Goal: Information Seeking & Learning: Learn about a topic

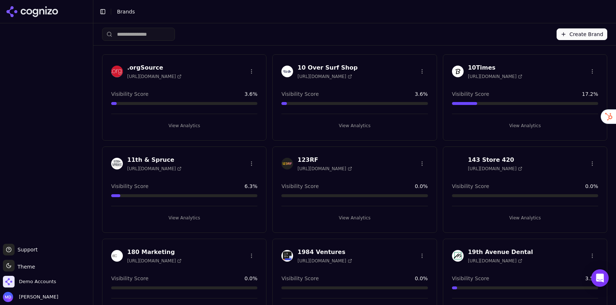
click at [156, 36] on input "search" at bounding box center [138, 34] width 73 height 13
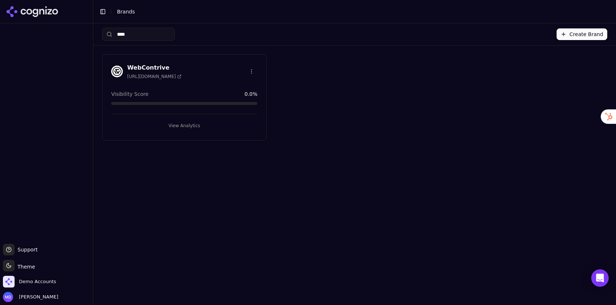
type input "****"
drag, startPoint x: 187, startPoint y: 122, endPoint x: 182, endPoint y: 118, distance: 6.2
click at [187, 122] on button "View Analytics" at bounding box center [184, 126] width 146 height 12
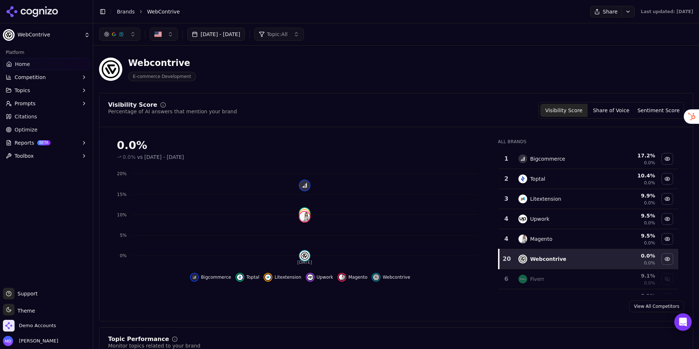
click at [30, 304] on html "WebContrive Platform Home Competition Topics Prompts Citations Optimize Reports…" at bounding box center [349, 174] width 699 height 349
drag, startPoint x: 30, startPoint y: 270, endPoint x: 28, endPoint y: 274, distance: 3.9
click at [30, 270] on div "Light" at bounding box center [26, 272] width 43 height 12
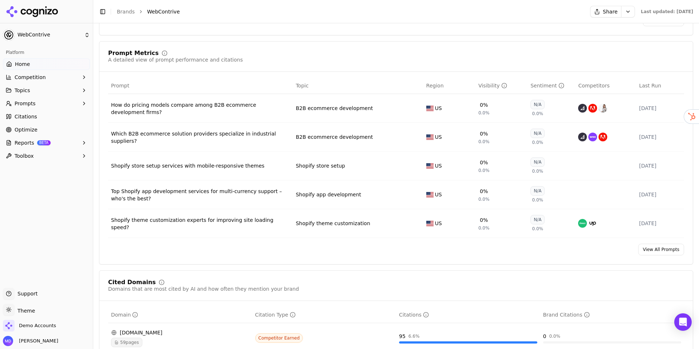
scroll to position [523, 0]
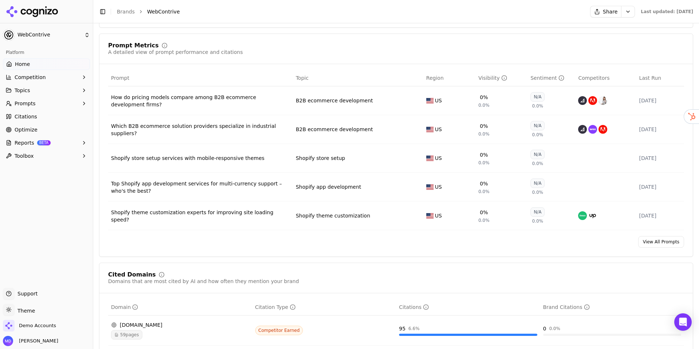
click at [615, 246] on link "View All Prompts" at bounding box center [661, 242] width 46 height 12
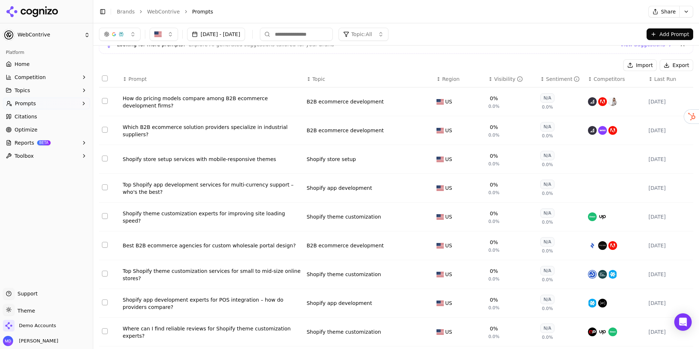
scroll to position [34, 0]
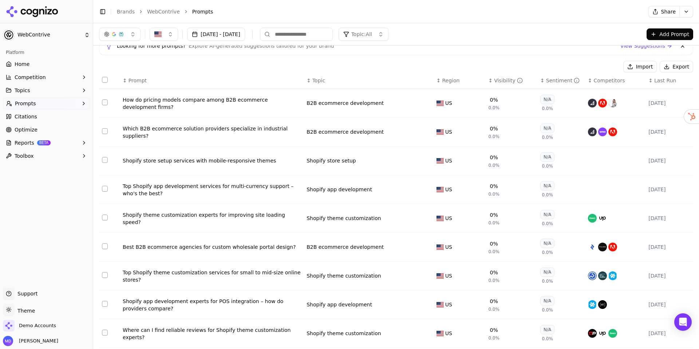
click at [143, 99] on div "How do pricing models compare among B2B ecommerce development firms?" at bounding box center [212, 103] width 178 height 15
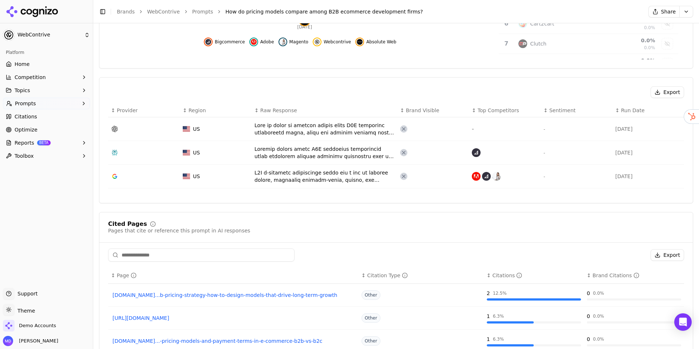
scroll to position [213, 0]
click at [22, 64] on span "Home" at bounding box center [22, 63] width 15 height 7
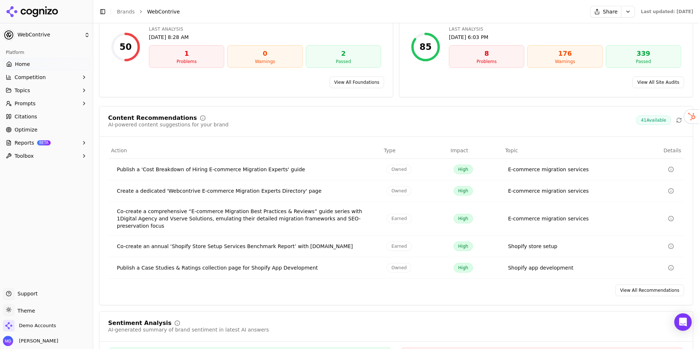
scroll to position [1060, 0]
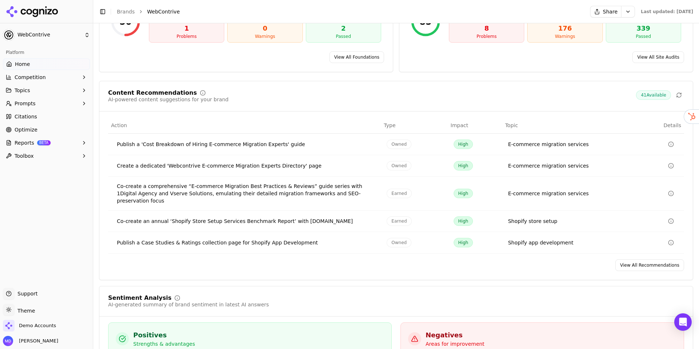
click at [615, 261] on link "View All Recommendations" at bounding box center [650, 265] width 69 height 12
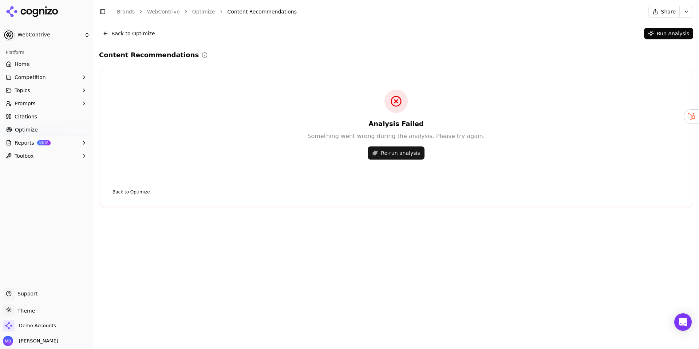
click at [414, 152] on button "Re-run analysis" at bounding box center [396, 152] width 56 height 13
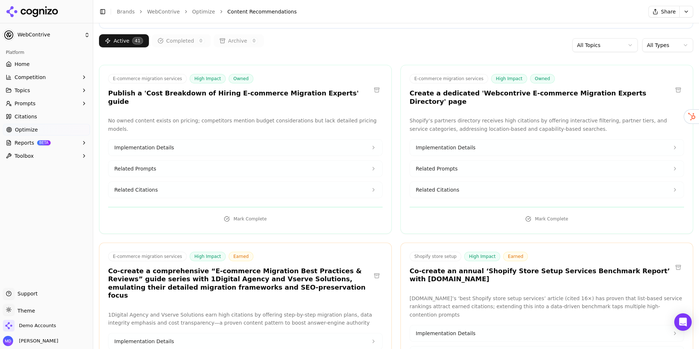
scroll to position [87, 0]
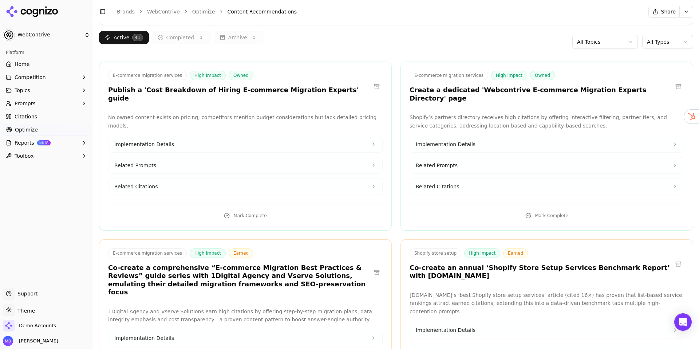
click at [194, 136] on button "Implementation Details" at bounding box center [246, 144] width 274 height 16
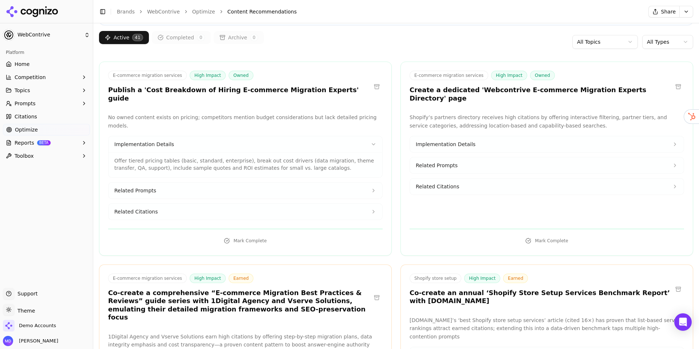
click at [174, 182] on button "Related Prompts" at bounding box center [246, 190] width 274 height 16
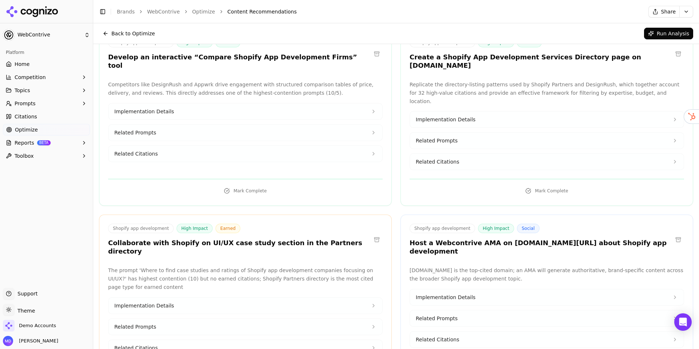
scroll to position [22, 0]
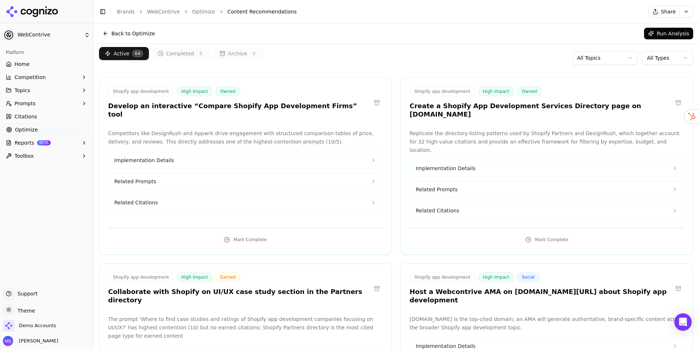
click at [52, 132] on link "Optimize" at bounding box center [46, 130] width 87 height 12
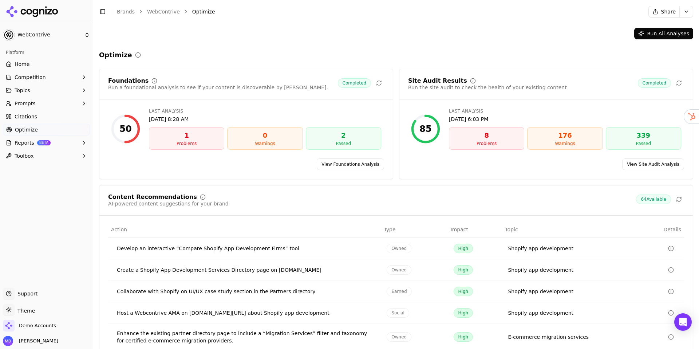
click at [328, 161] on link "View Foundations Analysis" at bounding box center [350, 164] width 67 height 12
click at [615, 162] on link "View Site Audit Analysis" at bounding box center [653, 164] width 62 height 12
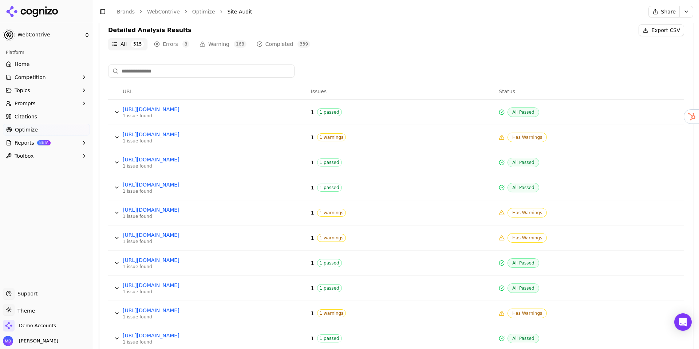
scroll to position [270, 0]
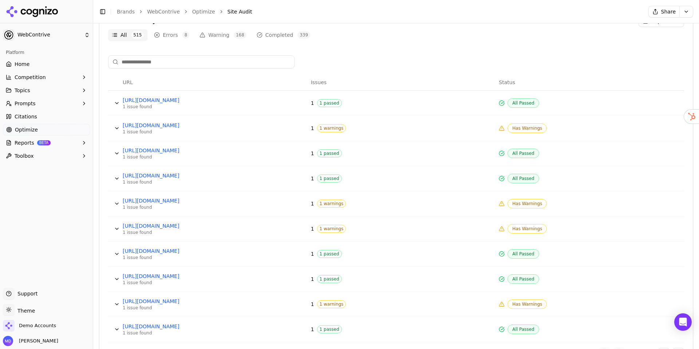
click at [115, 127] on button "Data table" at bounding box center [117, 128] width 12 height 12
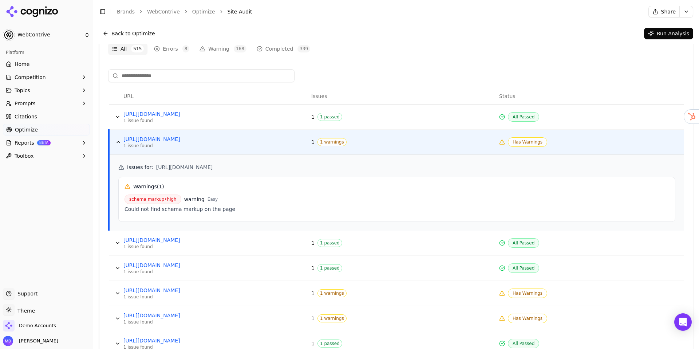
scroll to position [256, 0]
click at [117, 141] on button "Data table" at bounding box center [119, 143] width 12 height 12
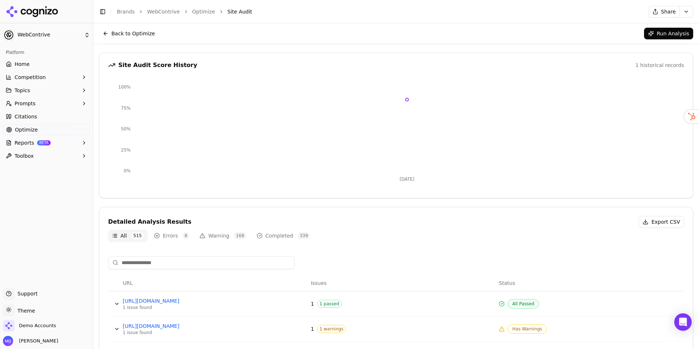
scroll to position [0, 0]
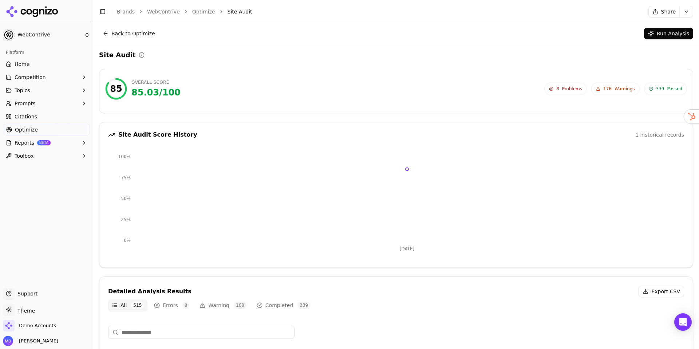
click at [115, 35] on button "Back to Optimize" at bounding box center [129, 34] width 60 height 12
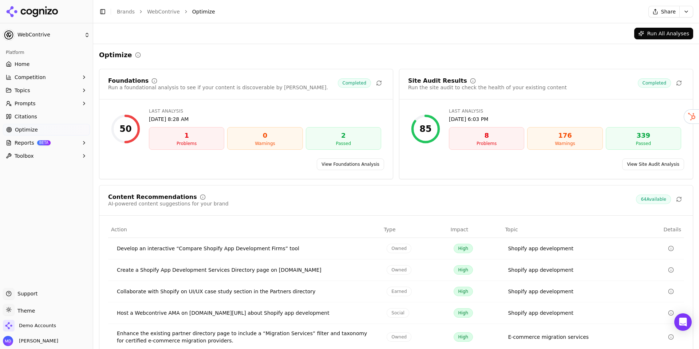
click at [59, 64] on link "Home" at bounding box center [46, 64] width 87 height 12
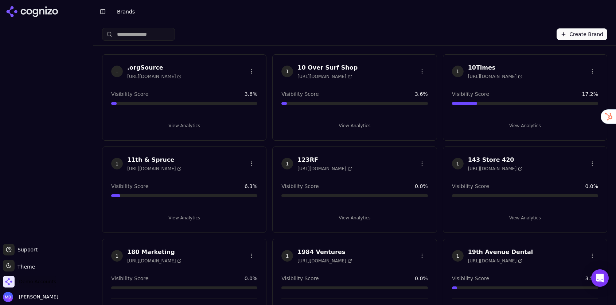
click at [28, 280] on span "Demo Accounts" at bounding box center [37, 281] width 37 height 7
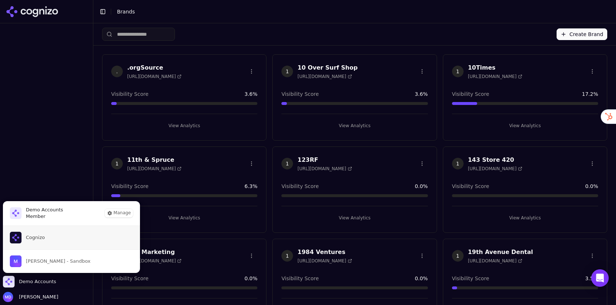
click at [36, 241] on span "Cognizo" at bounding box center [27, 238] width 35 height 12
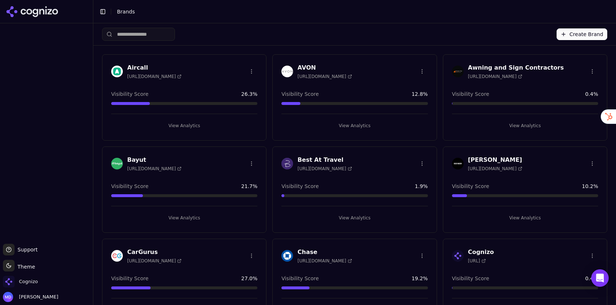
click at [126, 35] on input "search" at bounding box center [138, 34] width 73 height 13
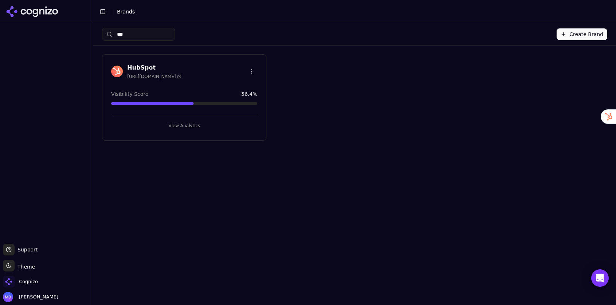
type input "***"
click at [176, 123] on button "View Analytics" at bounding box center [184, 126] width 146 height 12
